Goal: Task Accomplishment & Management: Manage account settings

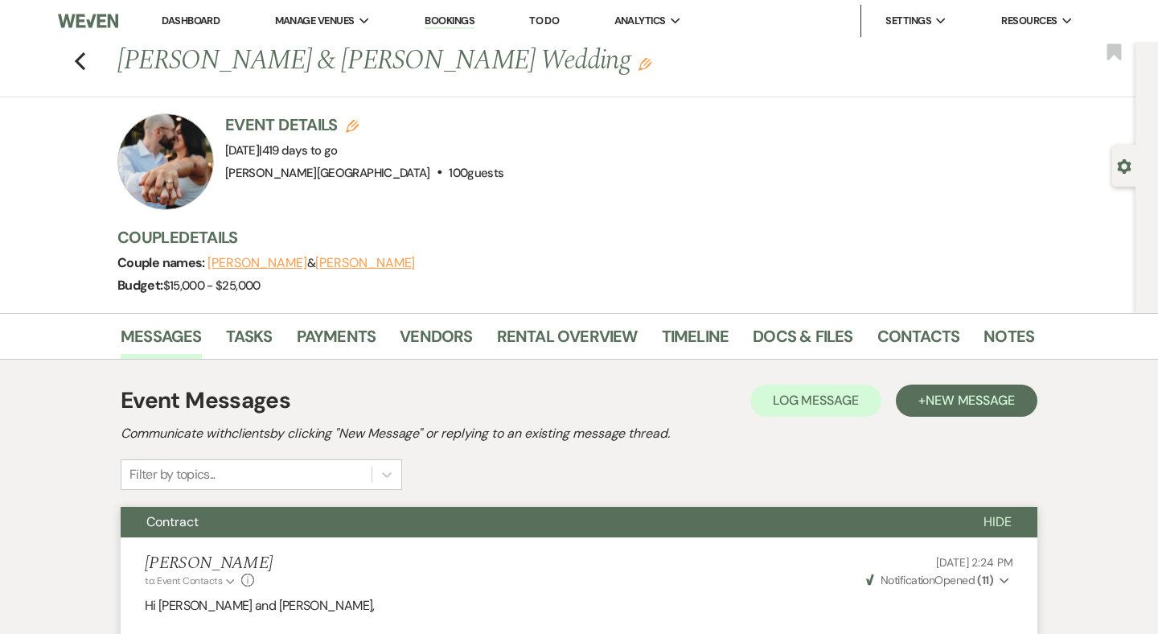
click at [199, 20] on link "Dashboard" at bounding box center [191, 21] width 58 height 14
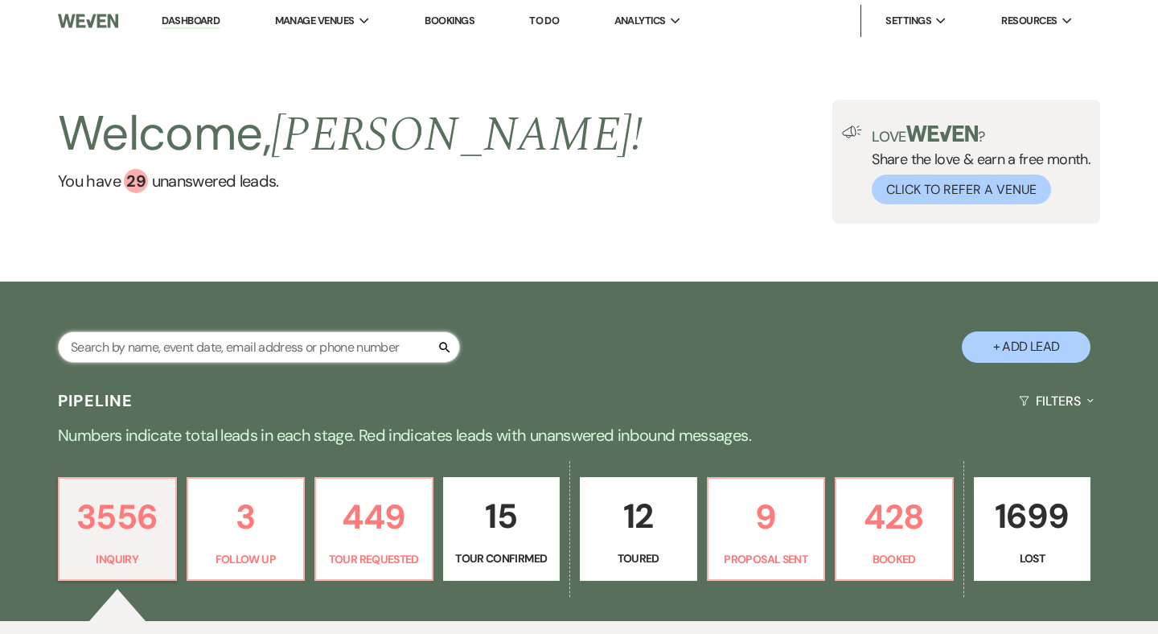
click at [191, 347] on input "text" at bounding box center [259, 346] width 402 height 31
type input "[PERSON_NAME]"
select select "5"
select select "8"
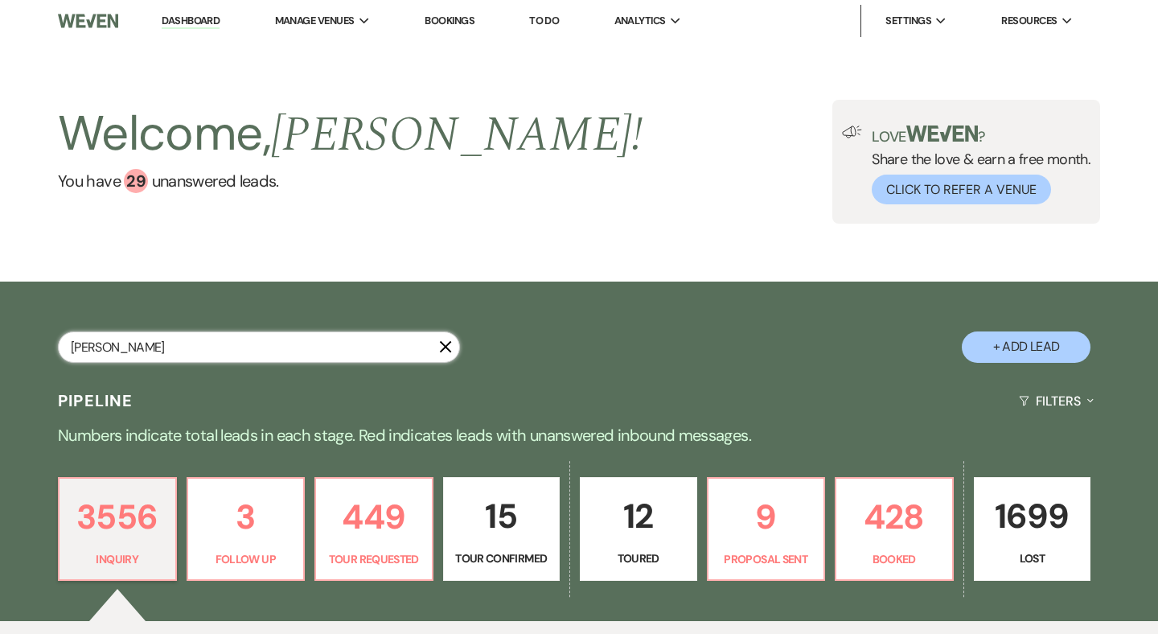
select select "8"
select select "2"
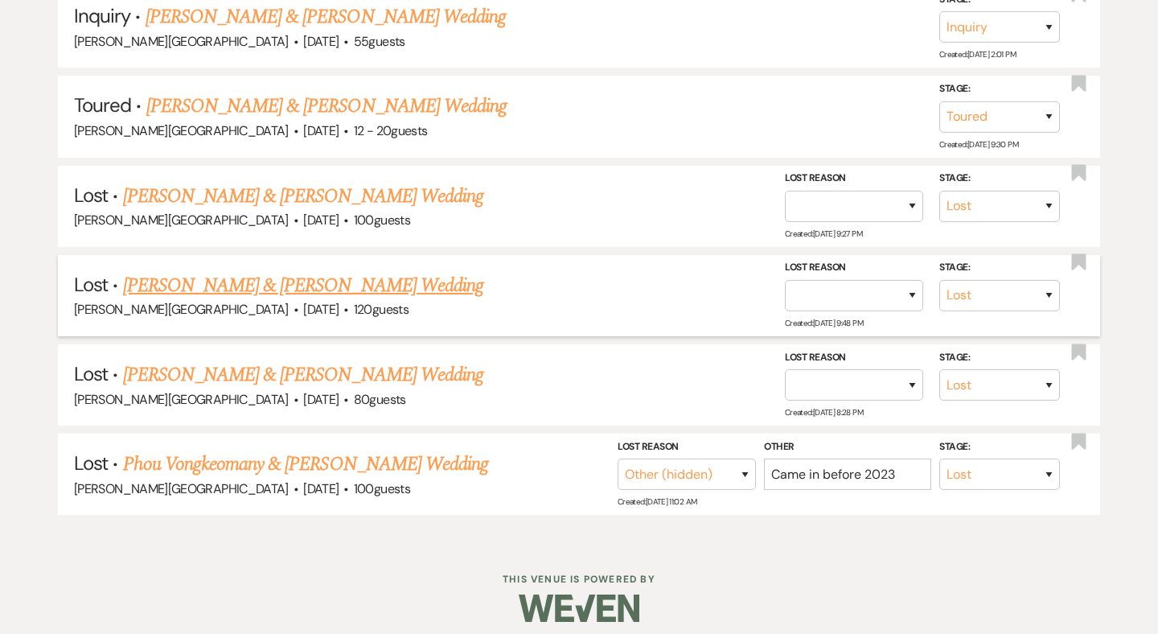
scroll to position [630, 0]
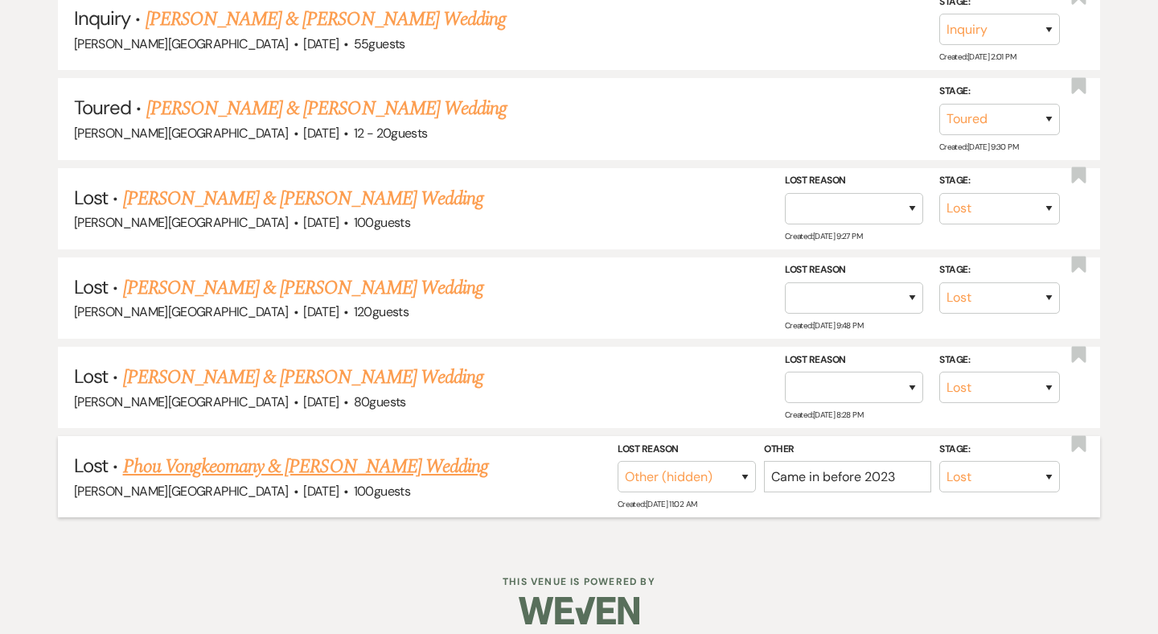
type input "[PERSON_NAME]"
click at [381, 456] on link "Phou Vongkeomany & [PERSON_NAME] Wedding" at bounding box center [306, 466] width 366 height 29
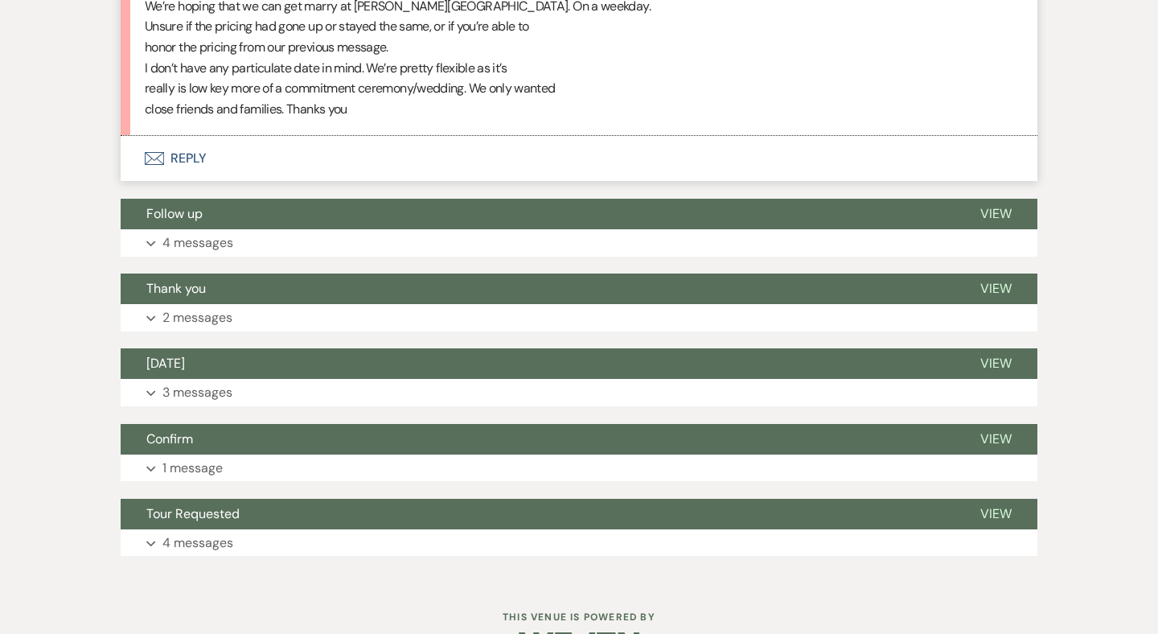
scroll to position [3882, 0]
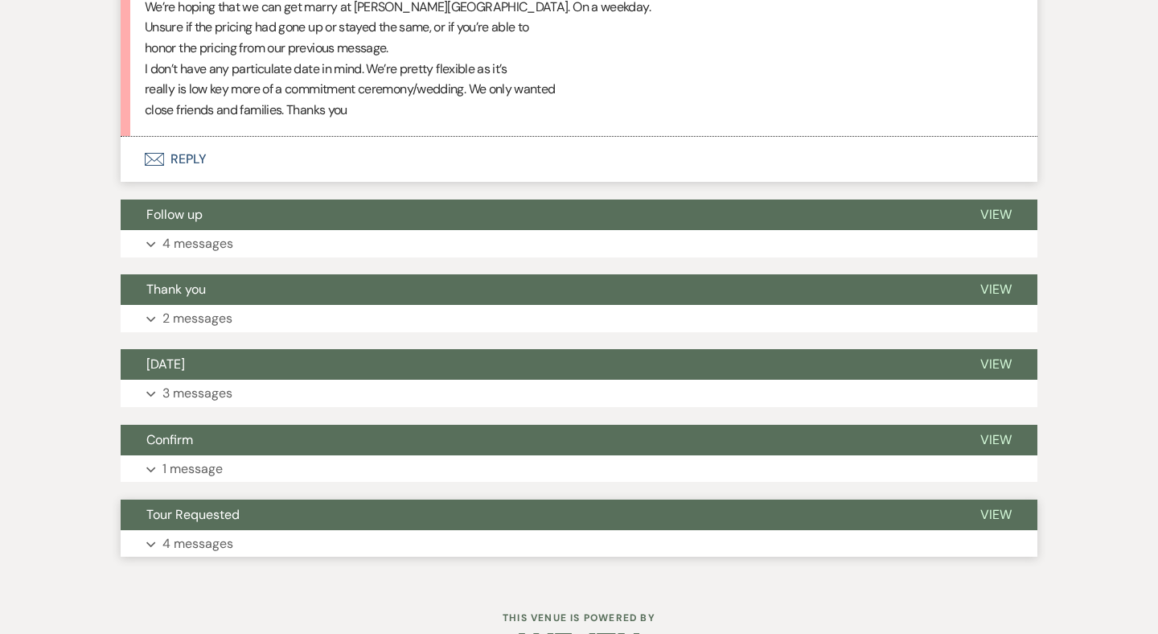
click at [566, 500] on button "Tour Requested" at bounding box center [538, 515] width 834 height 31
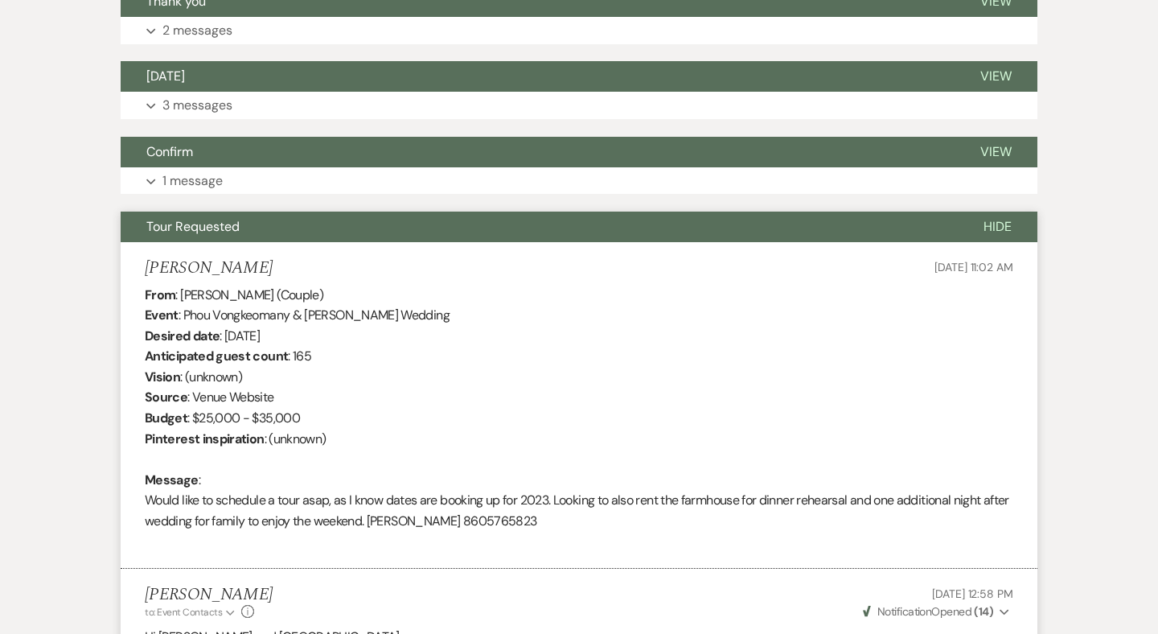
scroll to position [4120, 0]
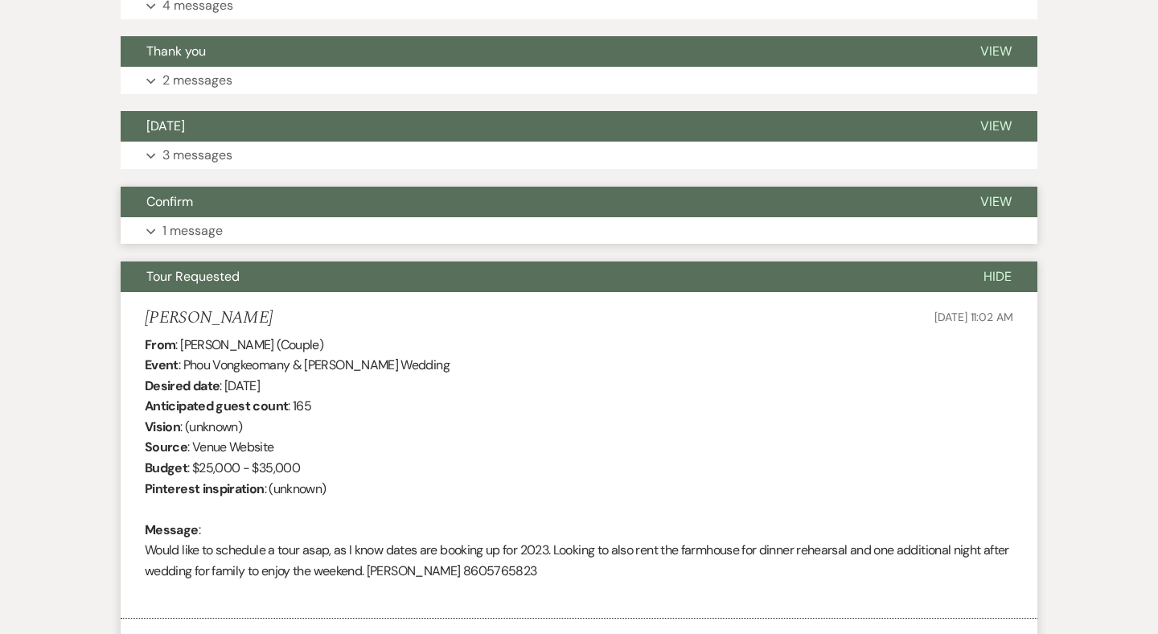
click at [626, 187] on button "Confirm" at bounding box center [538, 202] width 834 height 31
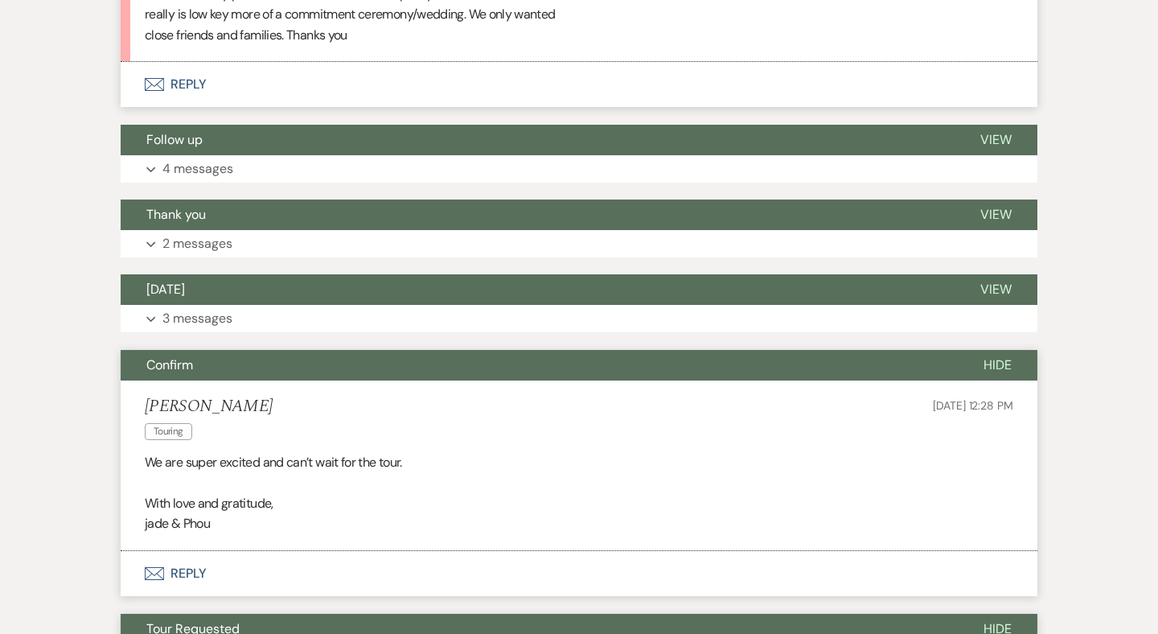
scroll to position [3949, 0]
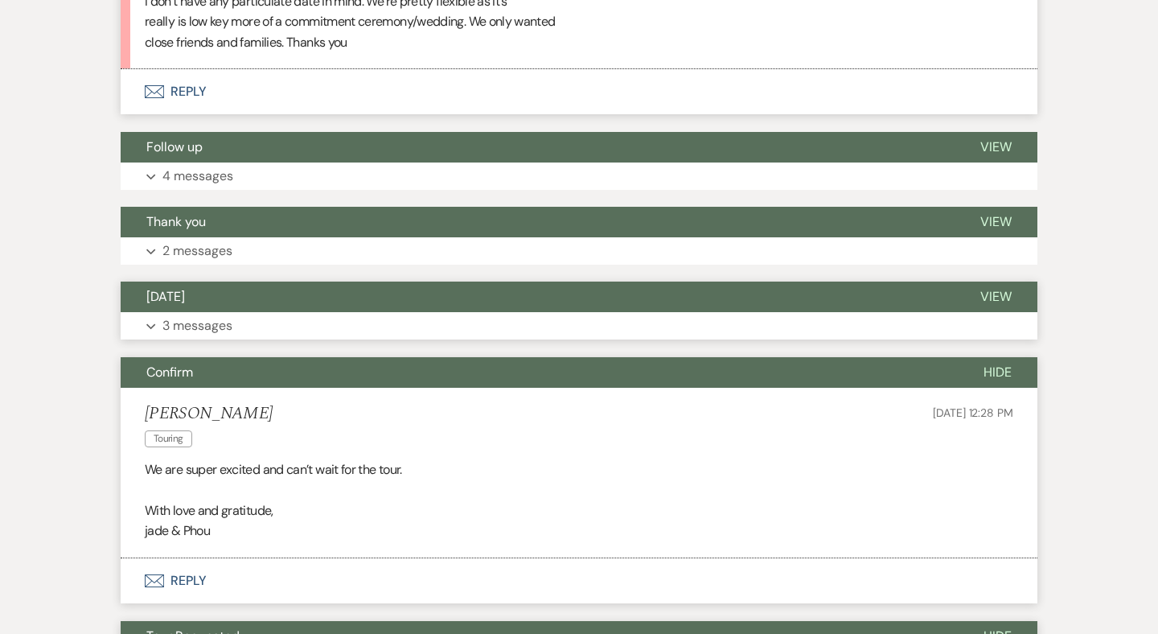
click at [625, 282] on button "[DATE]" at bounding box center [538, 297] width 834 height 31
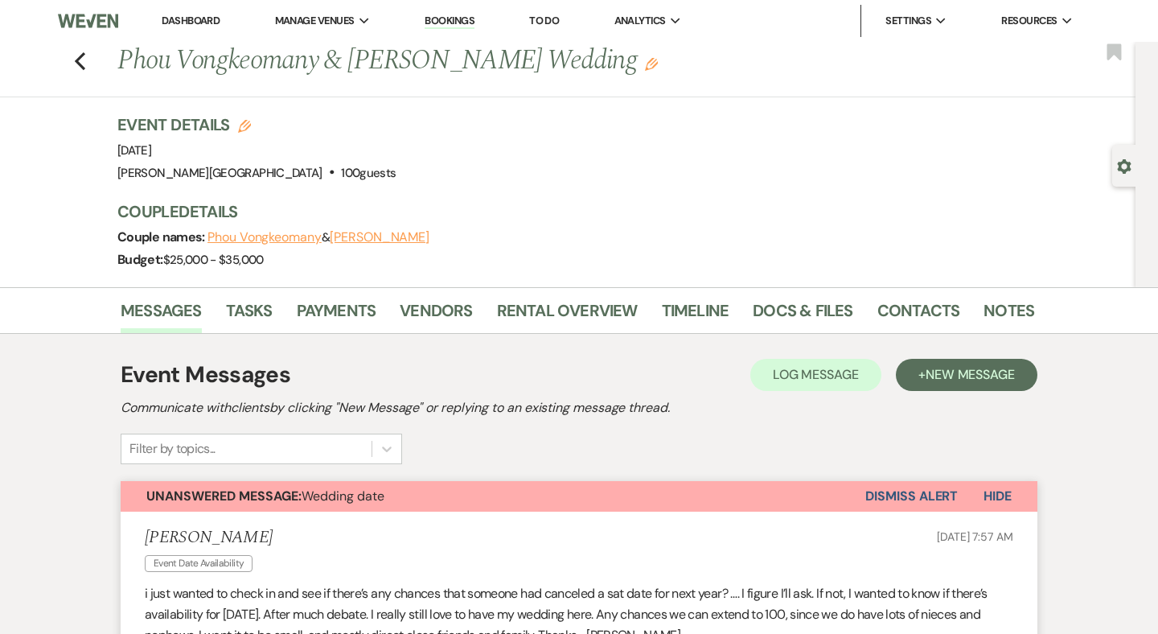
scroll to position [0, 0]
click at [796, 307] on link "Docs & Files" at bounding box center [803, 315] width 100 height 35
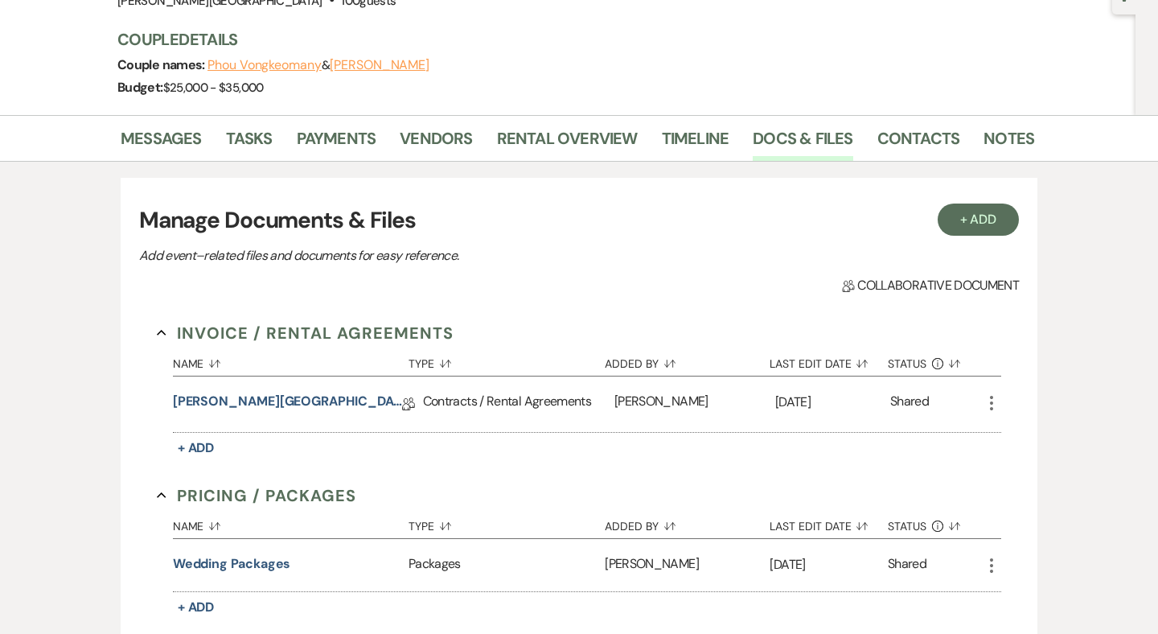
scroll to position [245, 0]
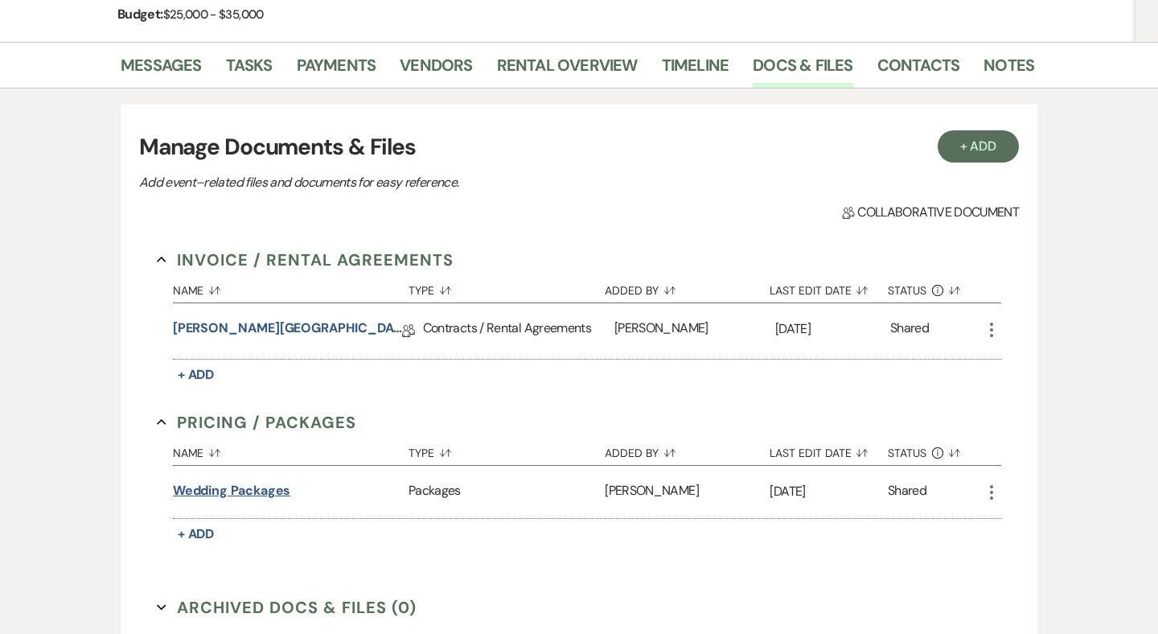
click at [260, 490] on button "Wedding Packages" at bounding box center [232, 490] width 118 height 19
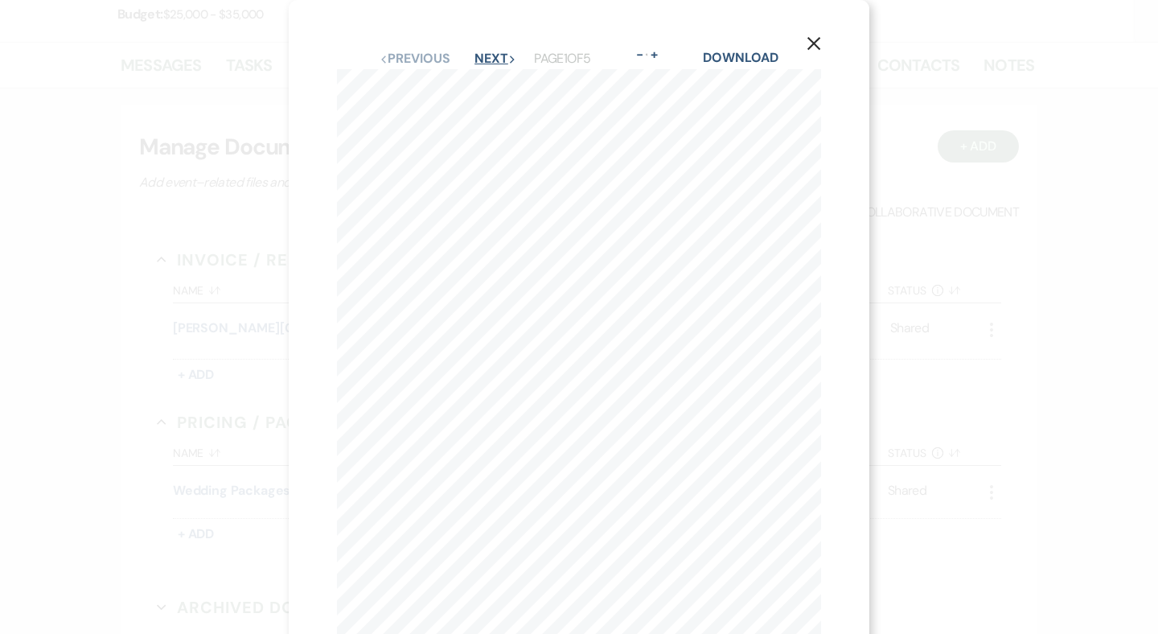
click at [477, 52] on button "Next Next" at bounding box center [496, 58] width 42 height 13
click at [477, 52] on button "Next Next" at bounding box center [495, 58] width 42 height 13
click at [812, 47] on use "button" at bounding box center [814, 43] width 13 height 13
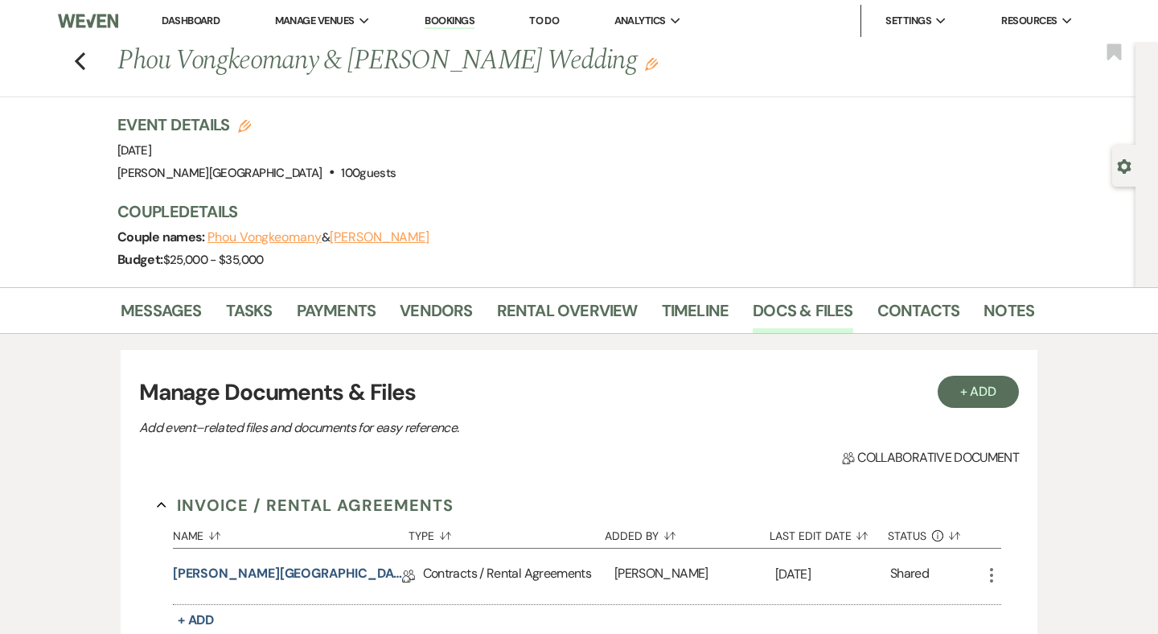
scroll to position [0, 0]
click at [79, 64] on use "button" at bounding box center [80, 61] width 10 height 18
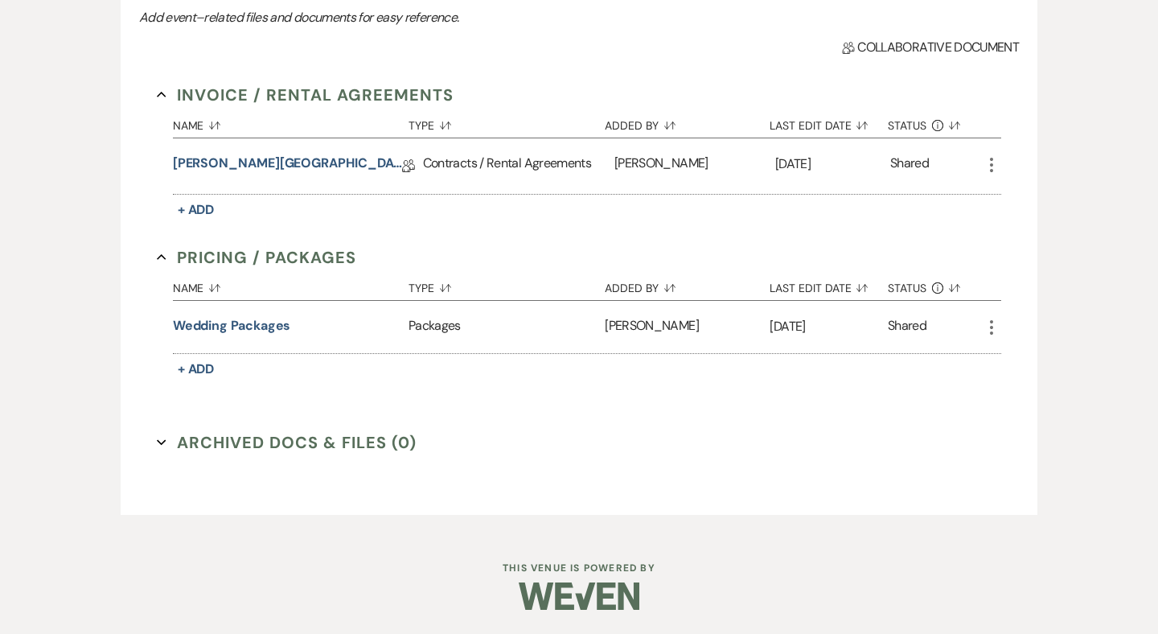
select select "5"
select select "8"
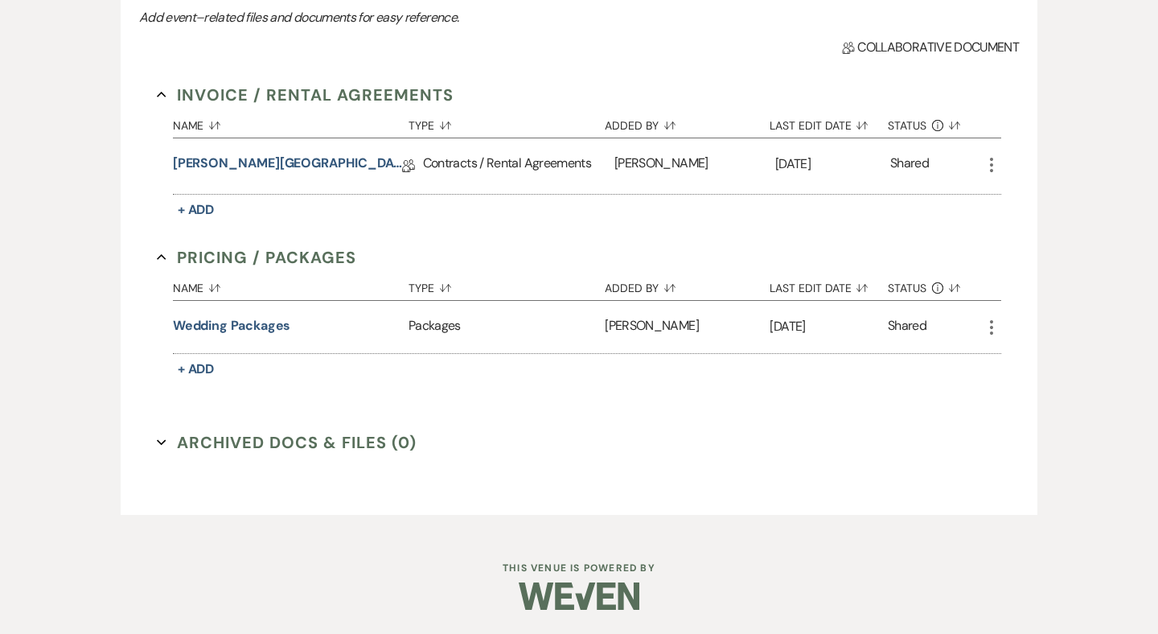
select select "2"
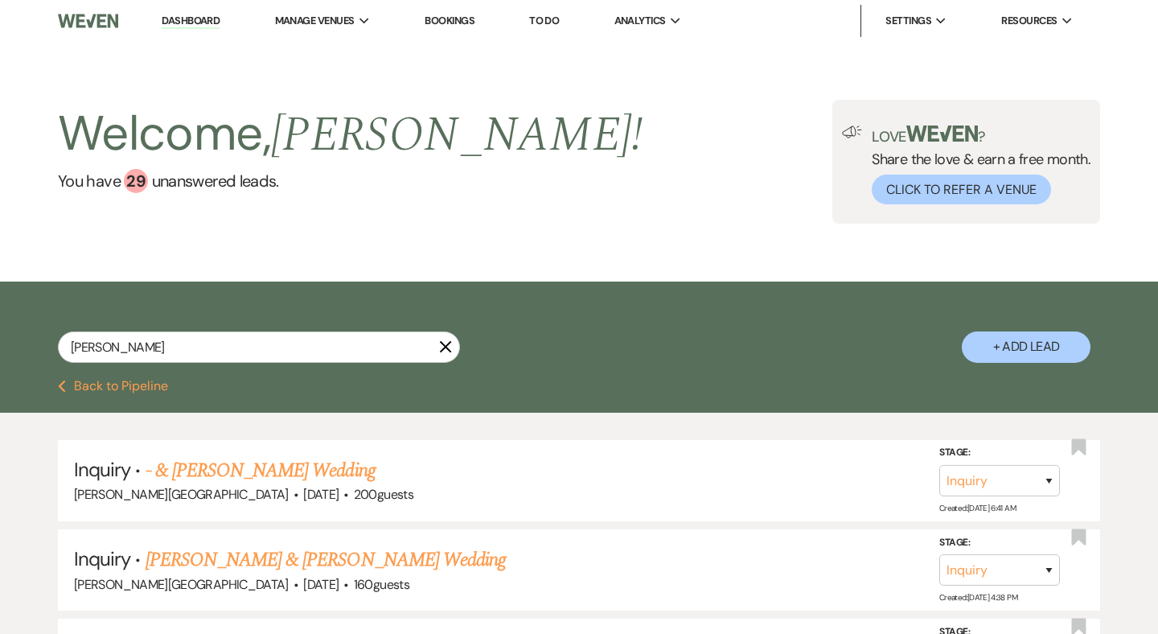
scroll to position [0, 0]
click at [193, 23] on link "Dashboard" at bounding box center [191, 21] width 58 height 15
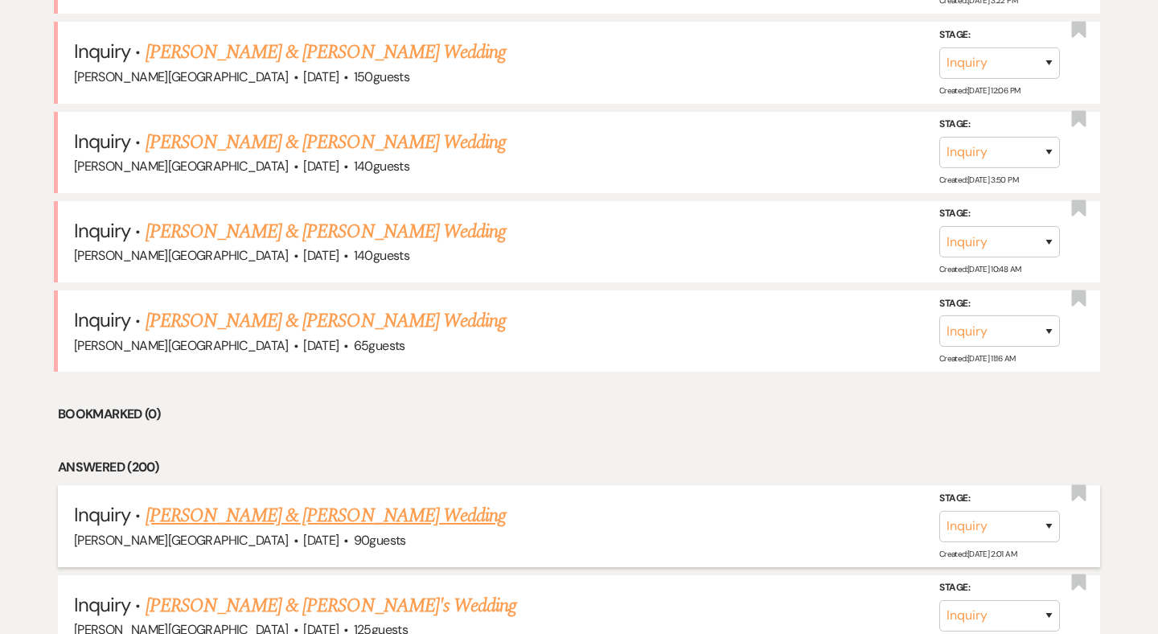
scroll to position [1671, 0]
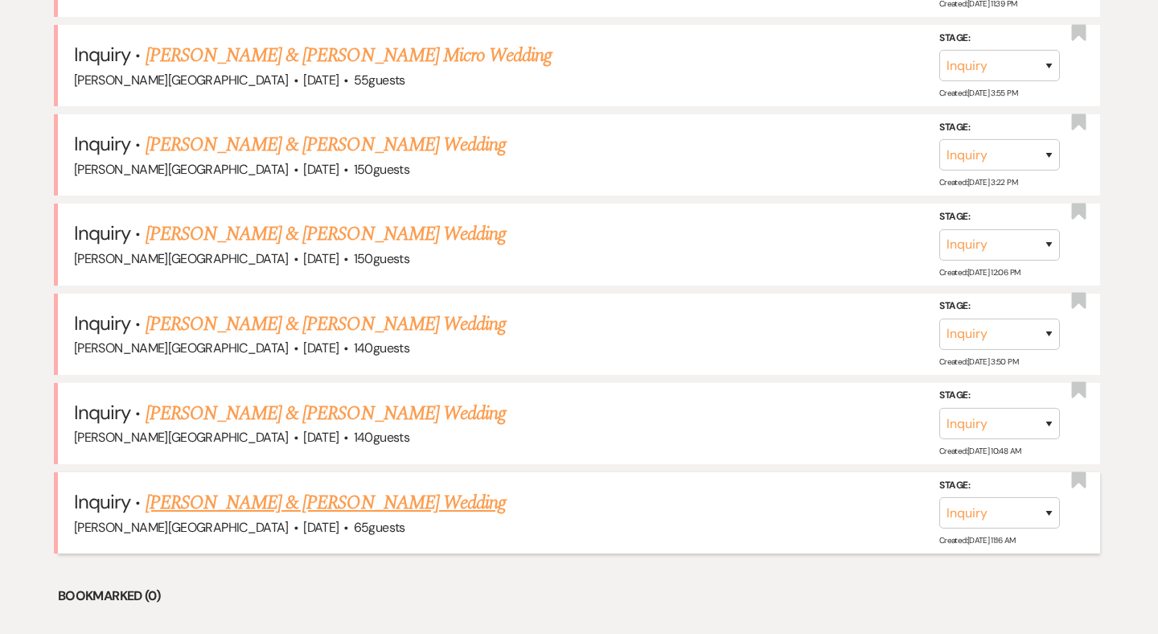
click at [323, 488] on link "[PERSON_NAME] & [PERSON_NAME] Wedding" at bounding box center [326, 502] width 360 height 29
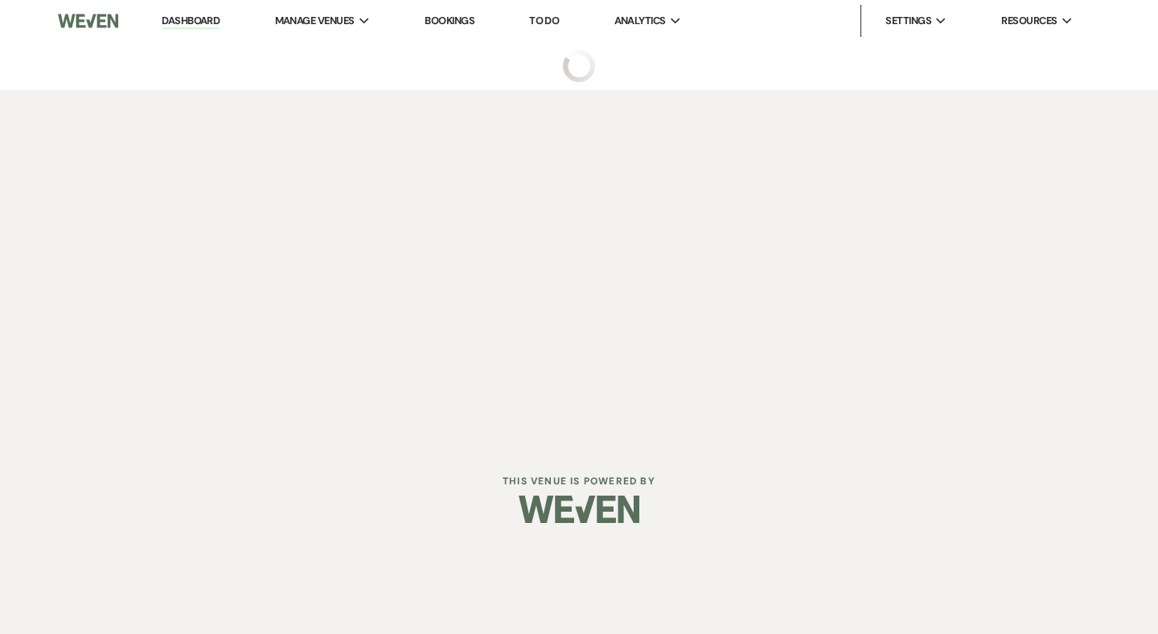
select select "5"
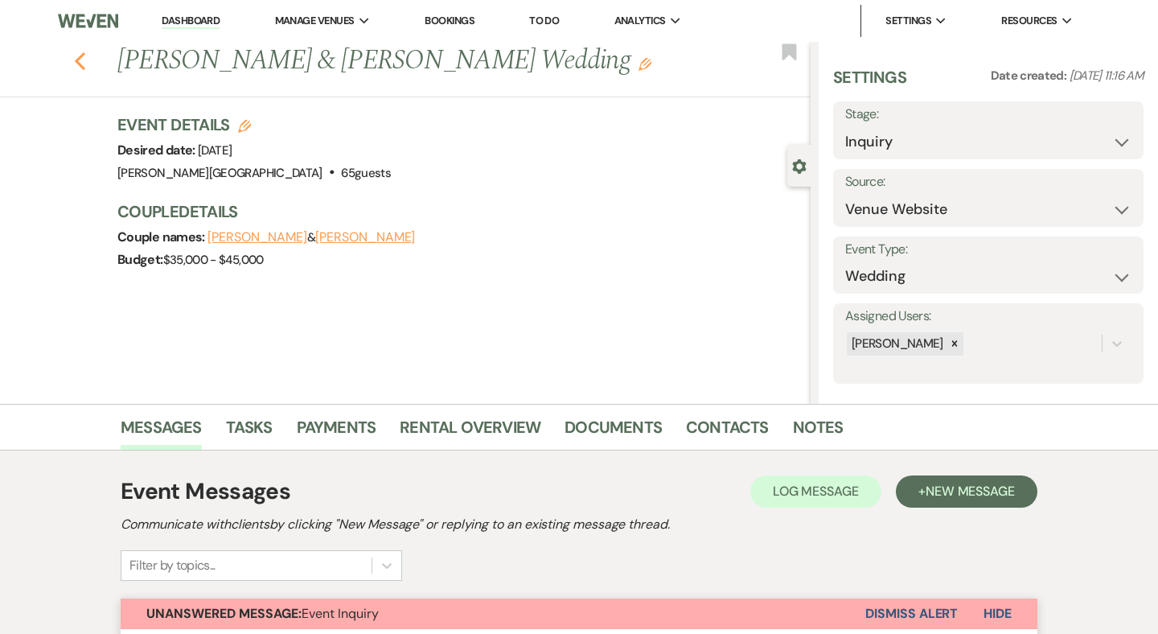
click at [78, 70] on use "button" at bounding box center [80, 61] width 10 height 18
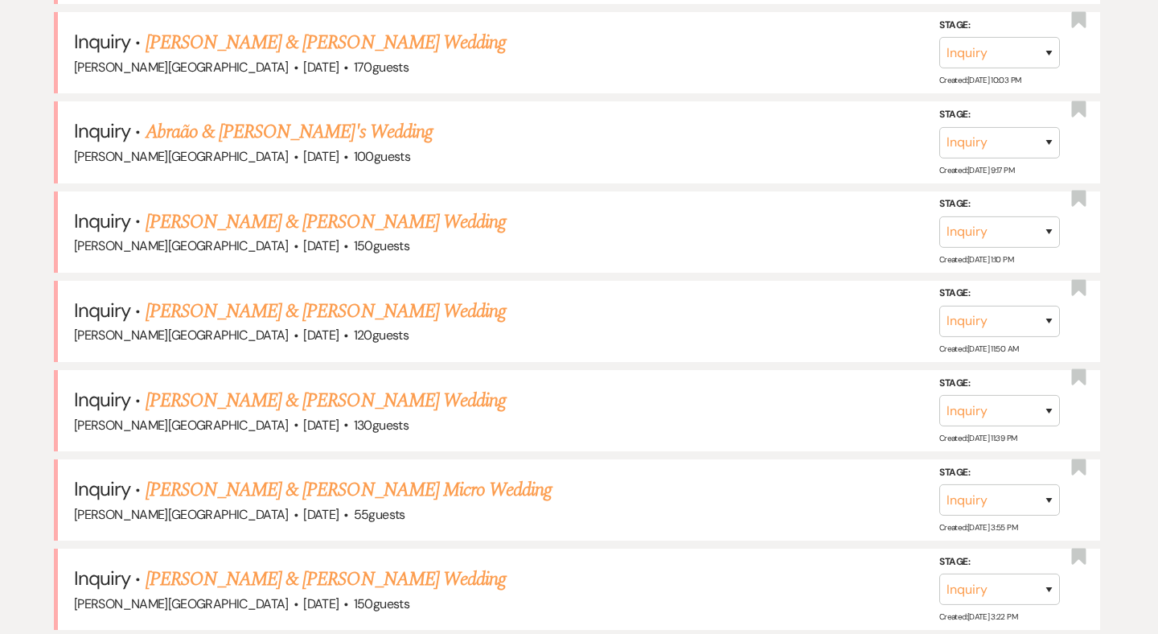
scroll to position [1233, 0]
